Goal: Information Seeking & Learning: Learn about a topic

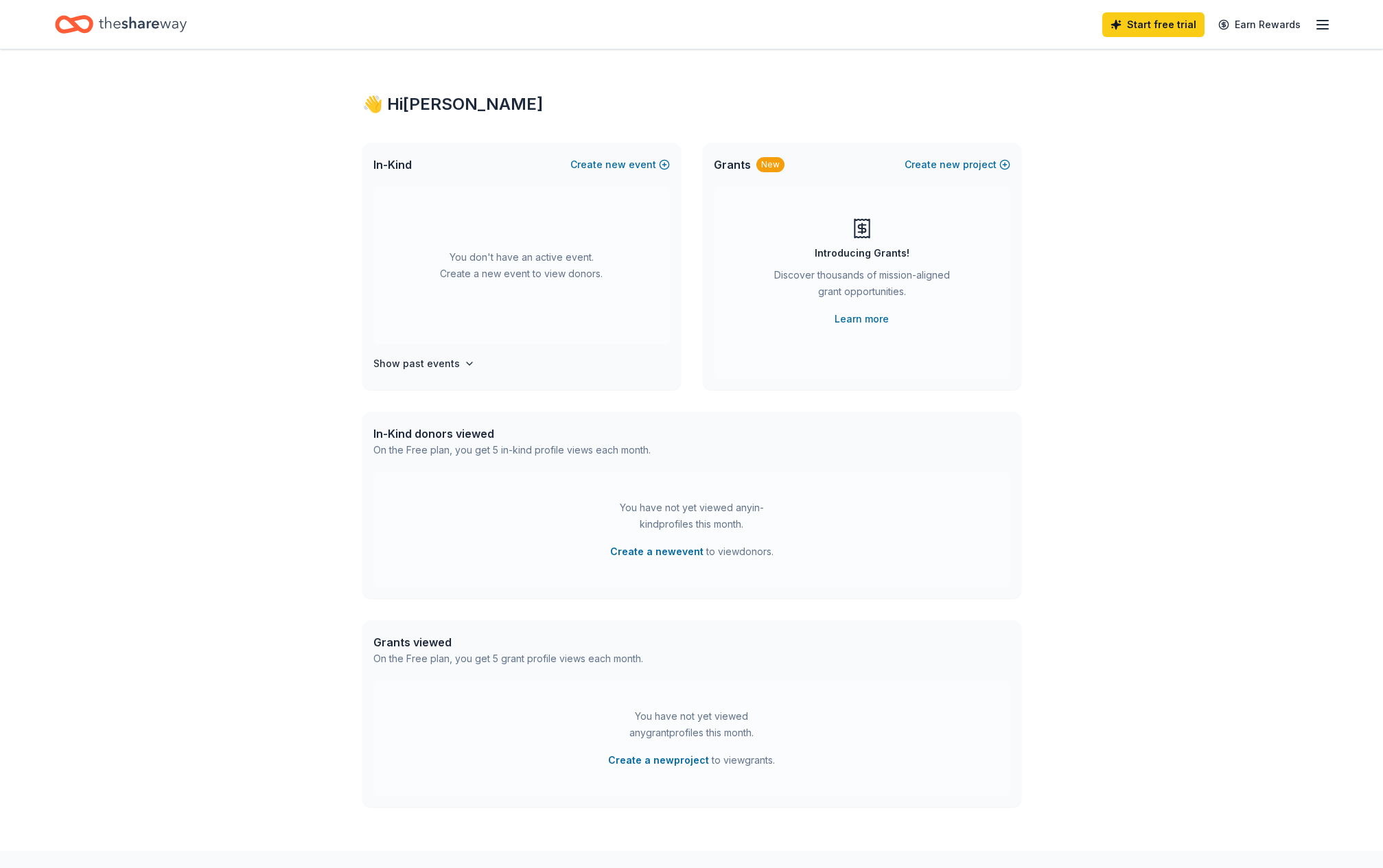
click at [1318, 26] on icon "button" at bounding box center [1322, 25] width 17 height 17
click at [1172, 105] on link "Account" at bounding box center [1157, 107] width 43 height 14
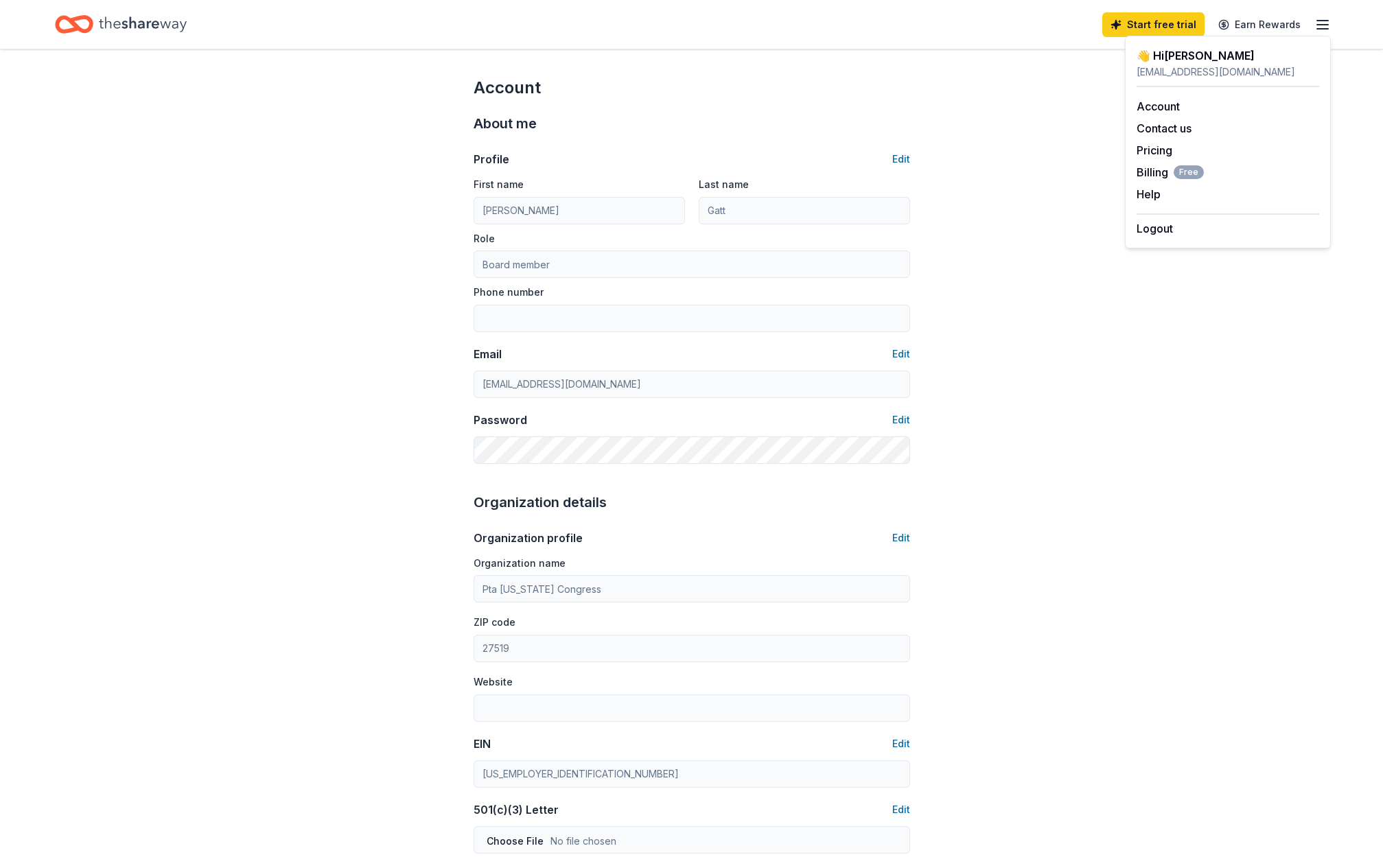
click at [1192, 306] on div "Account About me Profile Edit First name Andrea Last name Gatt Role Board membe…" at bounding box center [691, 662] width 1383 height 1224
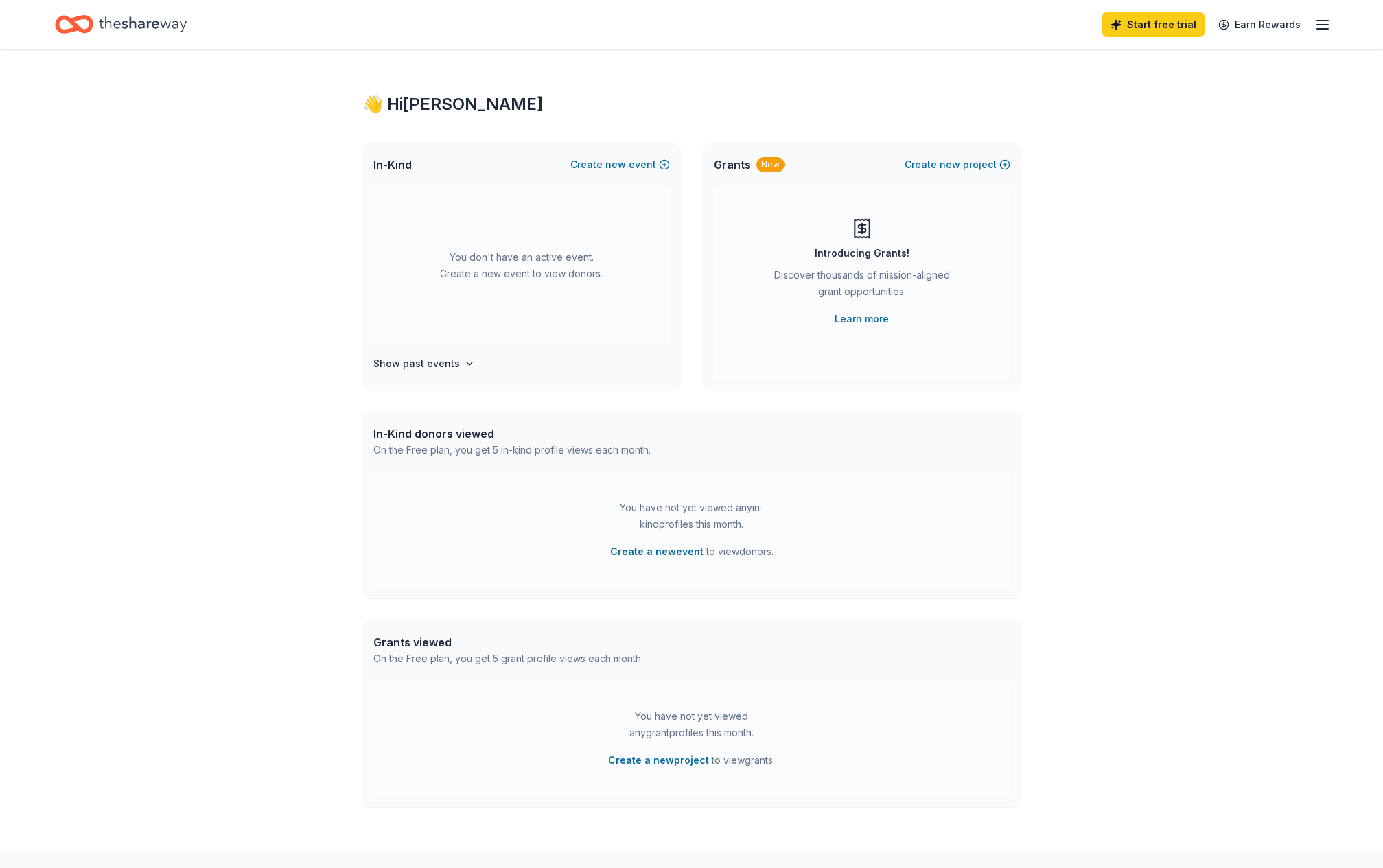
click at [144, 25] on icon "Home" at bounding box center [142, 24] width 88 height 15
click at [1316, 25] on icon "button" at bounding box center [1322, 25] width 17 height 17
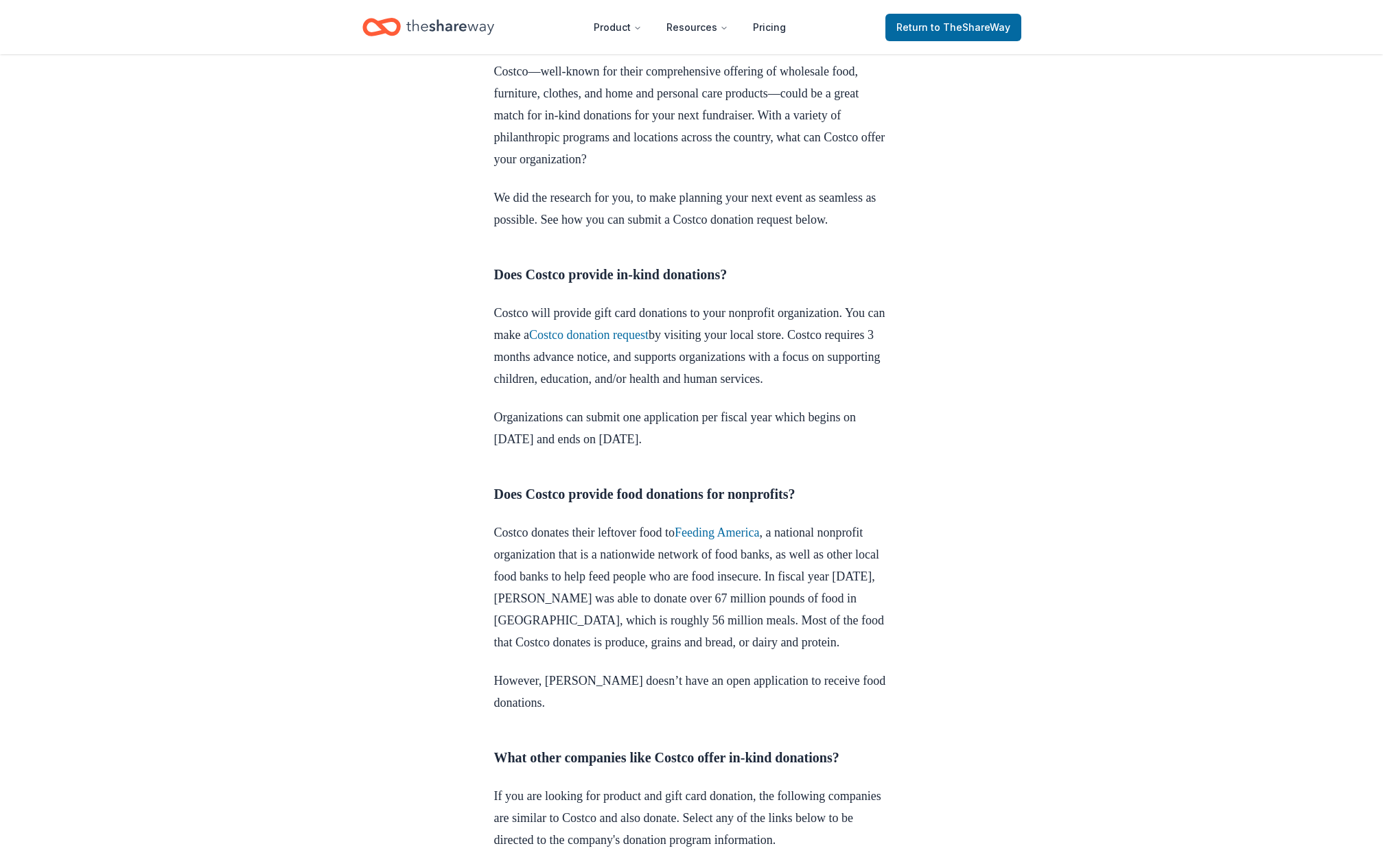
scroll to position [411, 0]
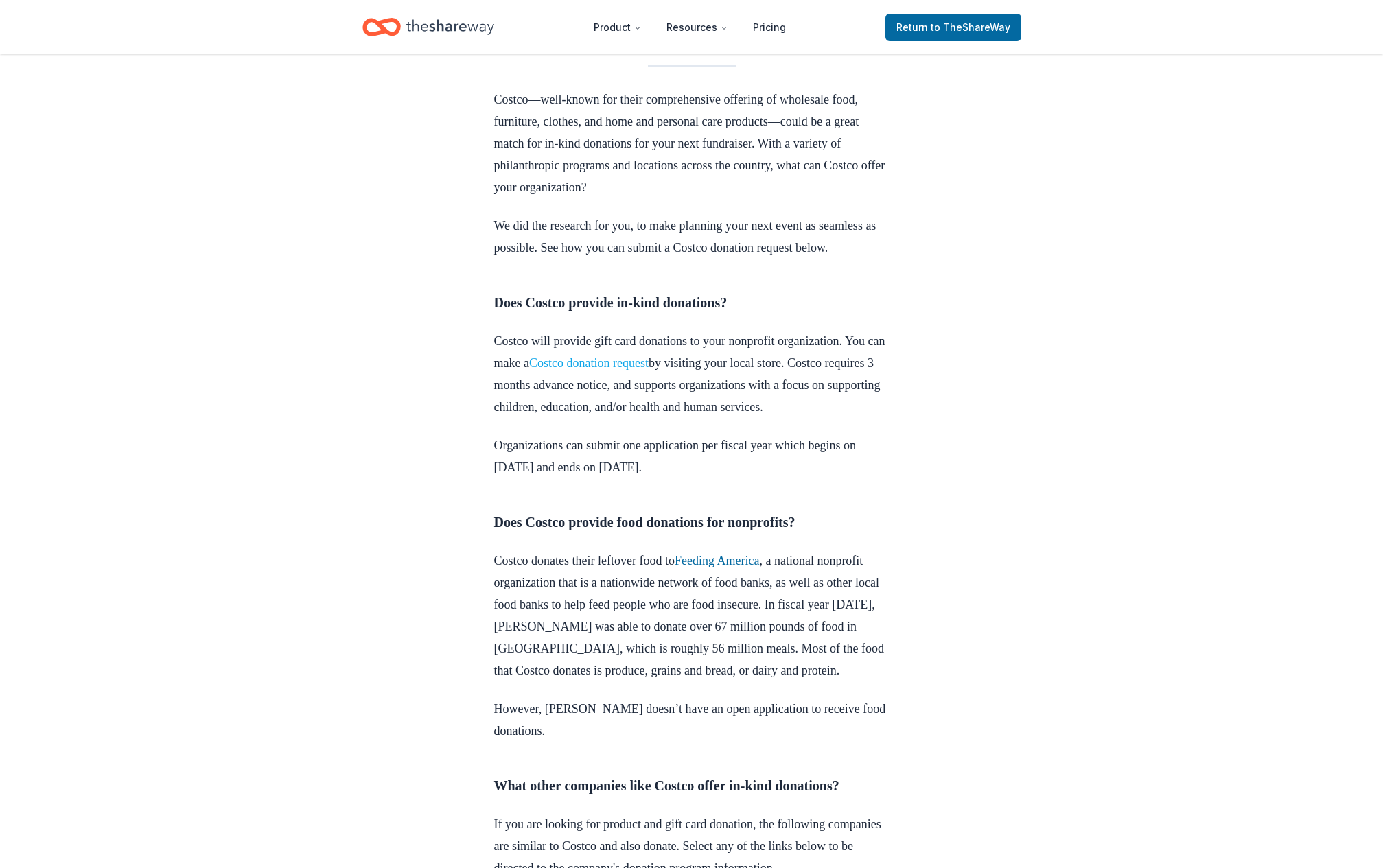
click at [648, 369] on link "Costco donation request" at bounding box center [588, 363] width 119 height 14
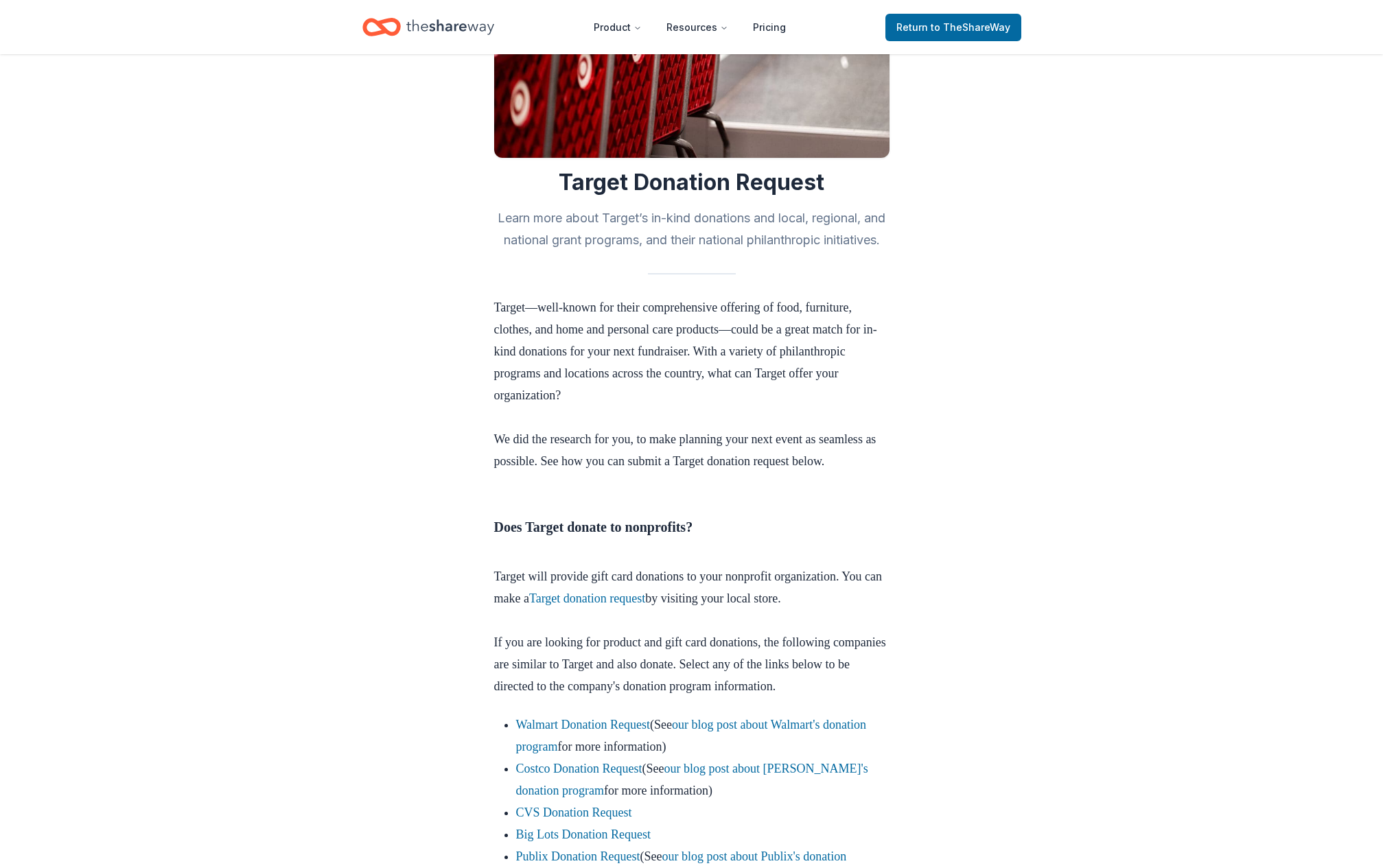
scroll to position [206, 0]
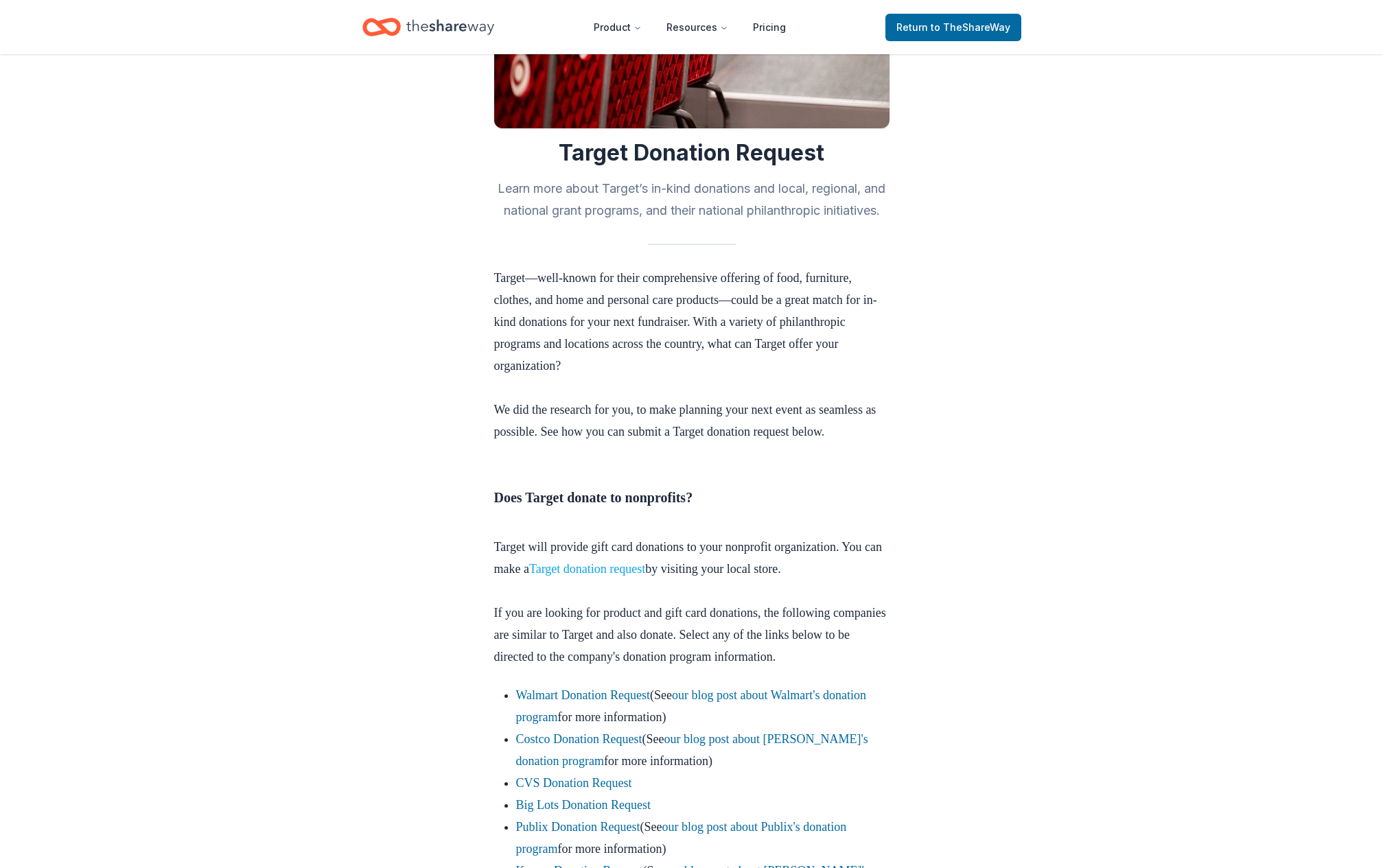
click at [645, 575] on link "Target donation request" at bounding box center [586, 568] width 115 height 14
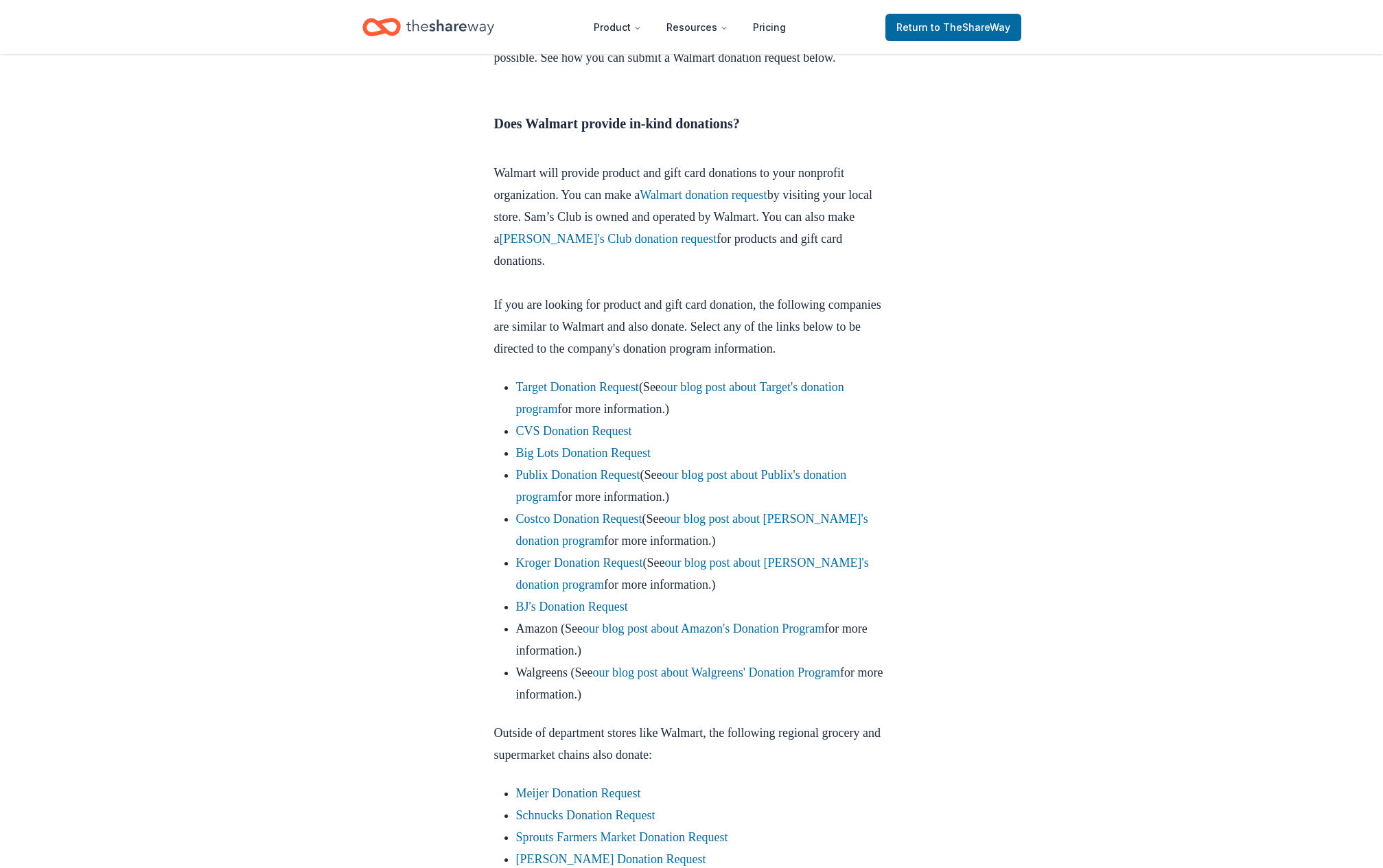
scroll to position [617, 0]
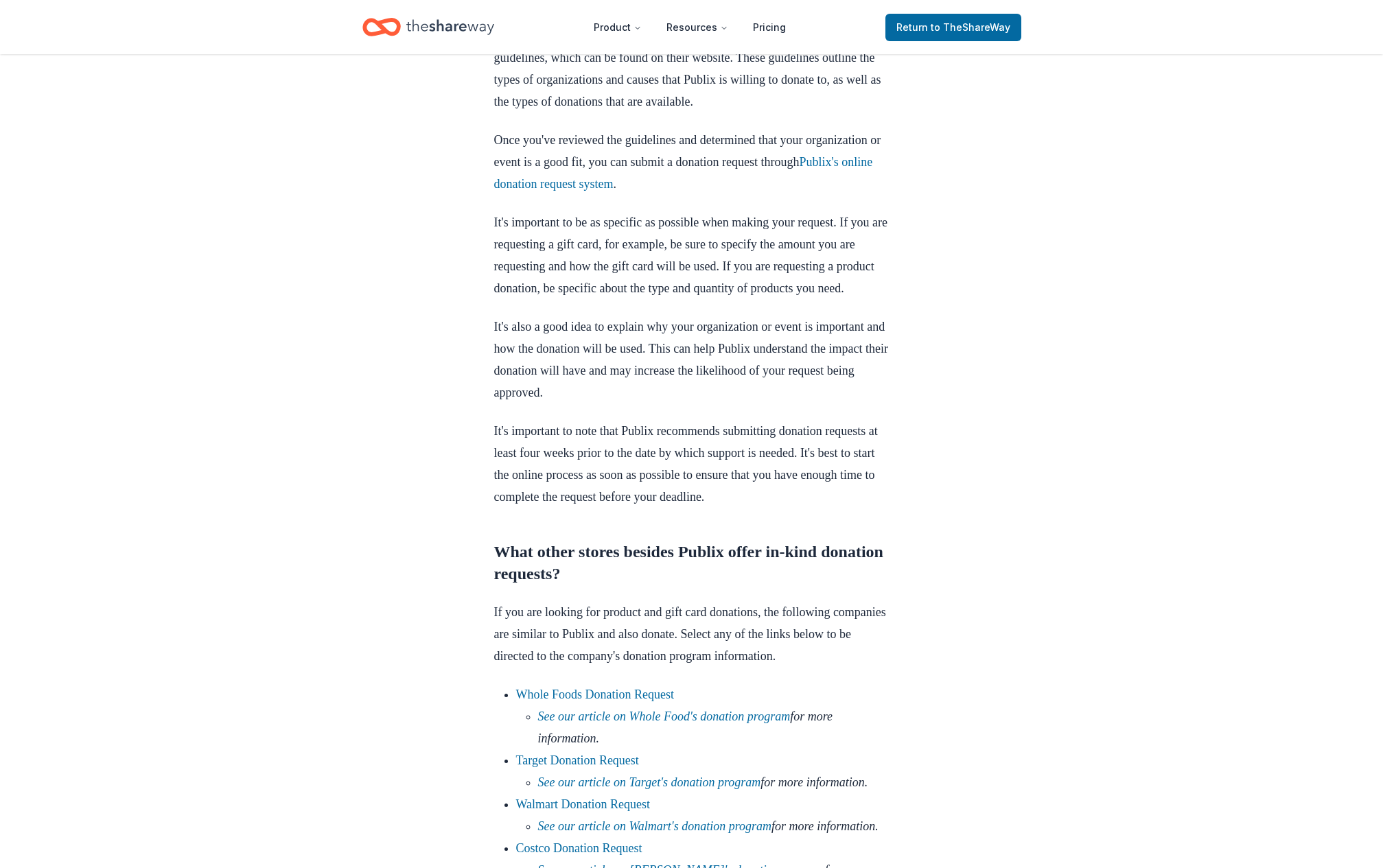
scroll to position [1646, 0]
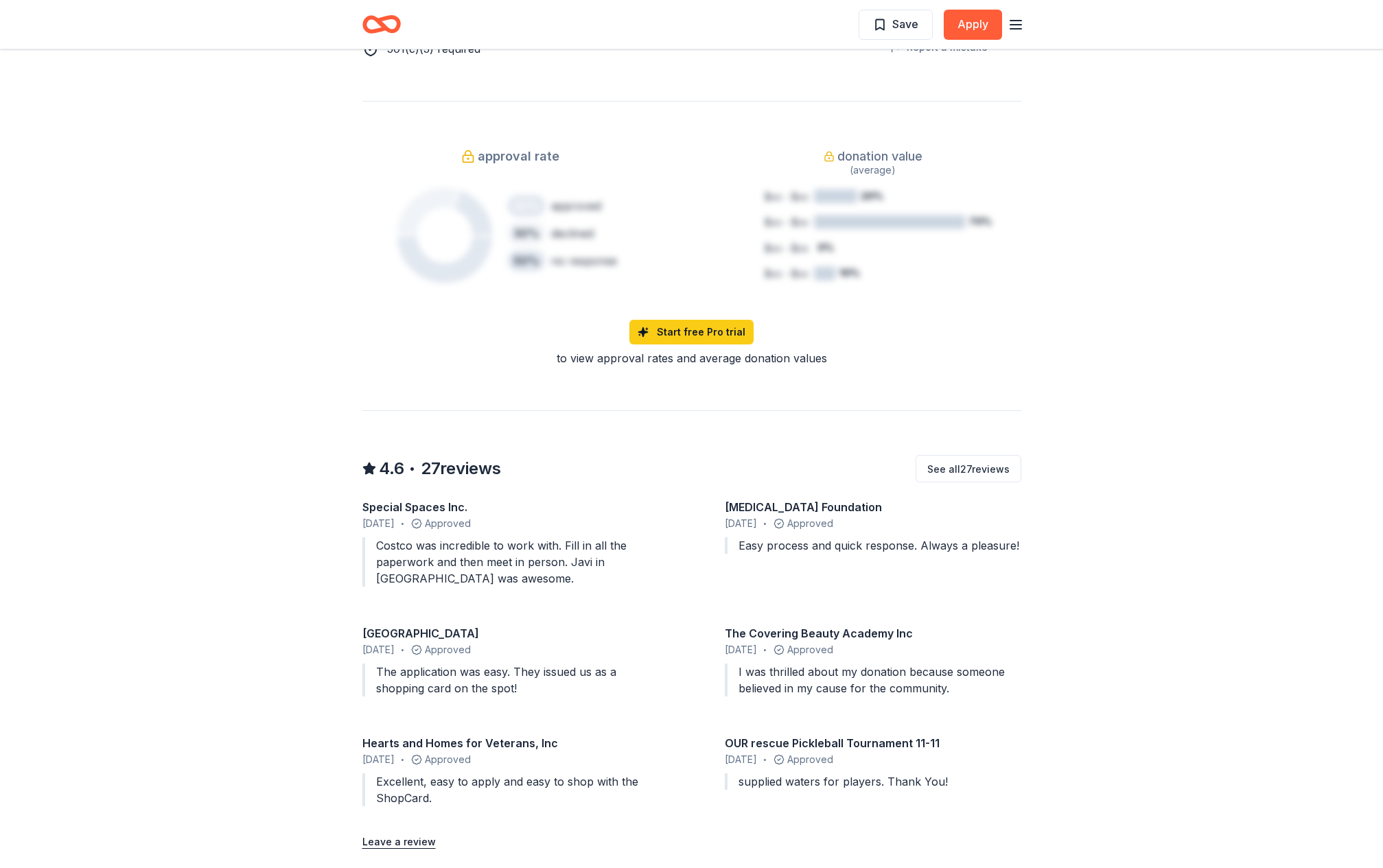
scroll to position [961, 0]
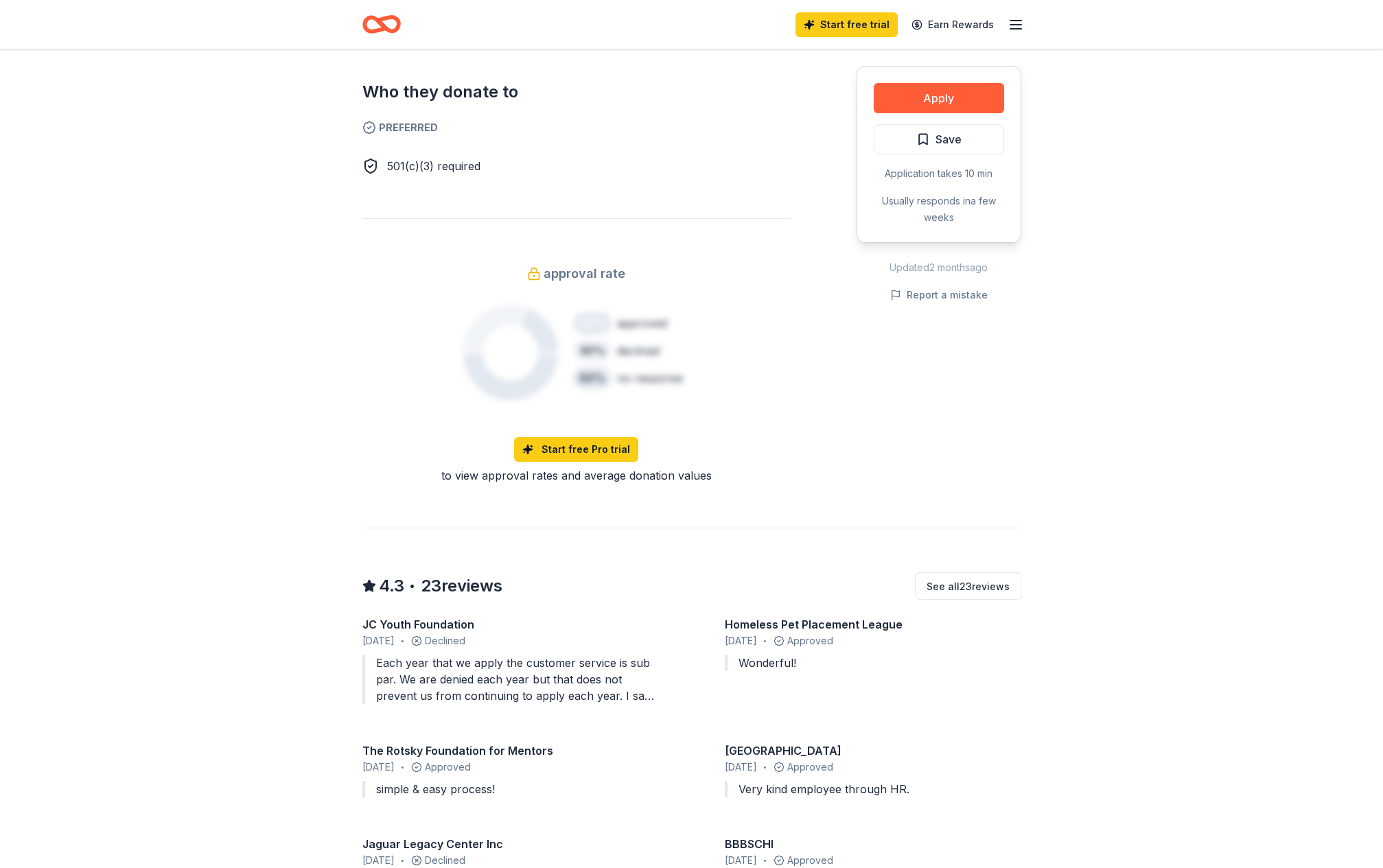
scroll to position [823, 0]
